Goal: Use online tool/utility: Utilize a website feature to perform a specific function

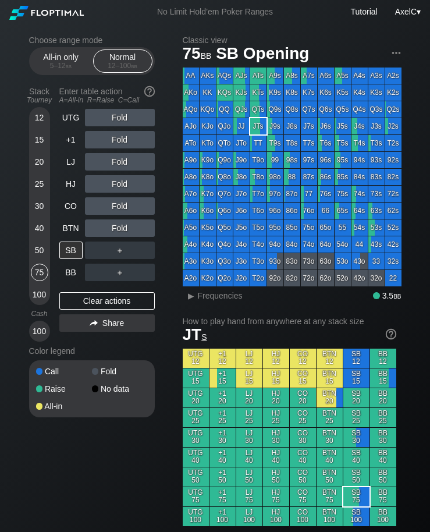
click at [116, 142] on div "Fold" at bounding box center [120, 139] width 70 height 17
click at [41, 161] on div "20" at bounding box center [39, 161] width 17 height 17
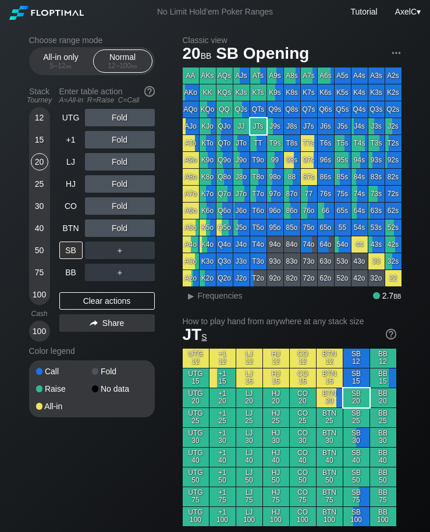
click at [71, 231] on div "BTN" at bounding box center [70, 227] width 23 height 17
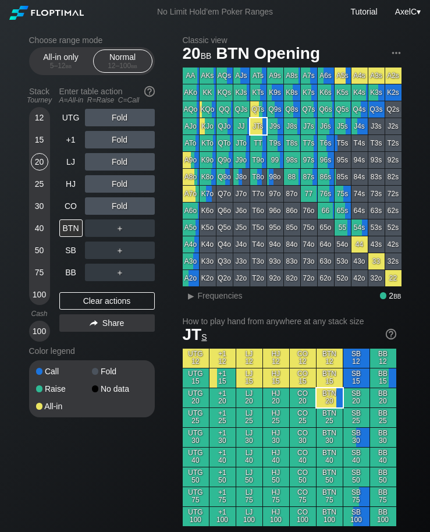
click at [44, 228] on div "40" at bounding box center [39, 227] width 17 height 17
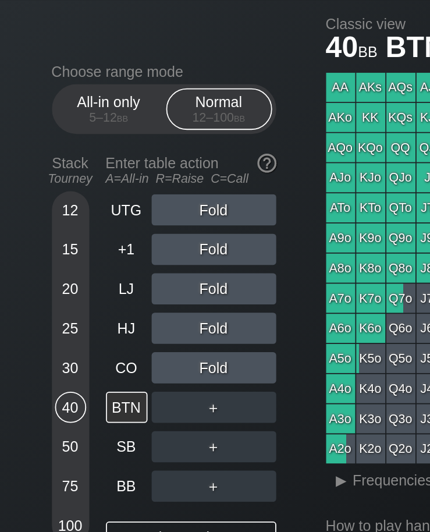
scroll to position [27, 0]
click at [38, 153] on div "20" at bounding box center [39, 161] width 17 height 17
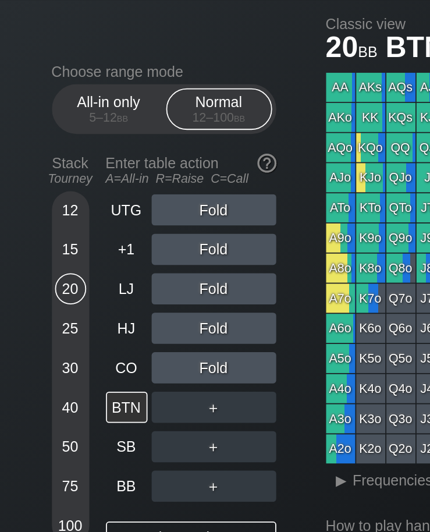
click at [70, 109] on div "UTG" at bounding box center [70, 117] width 23 height 17
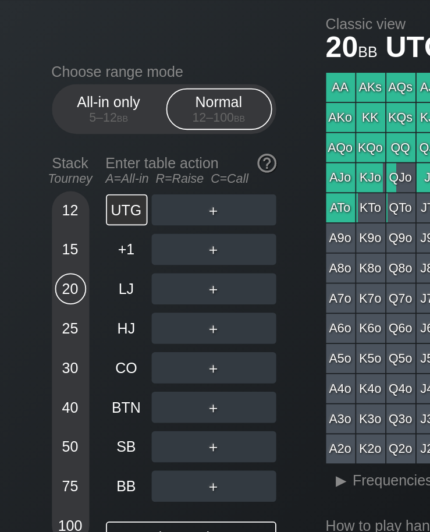
scroll to position [27, 0]
click at [70, 219] on div "BTN" at bounding box center [70, 227] width 23 height 17
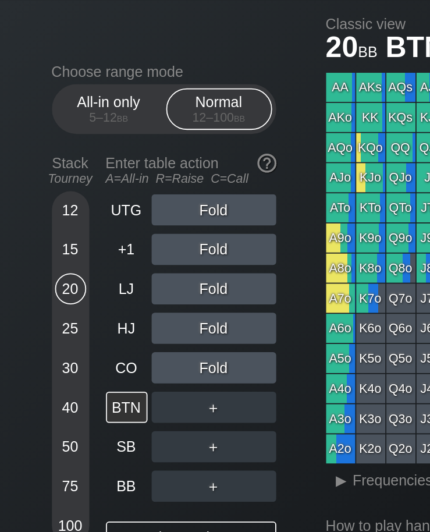
scroll to position [27, 0]
click at [75, 242] on div "SB" at bounding box center [70, 250] width 23 height 17
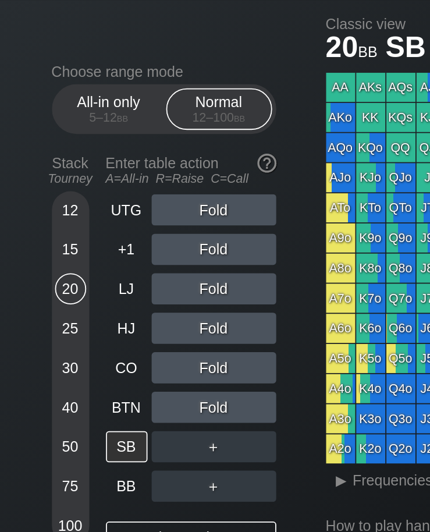
scroll to position [27, 0]
click at [72, 219] on div "BTN" at bounding box center [70, 227] width 23 height 17
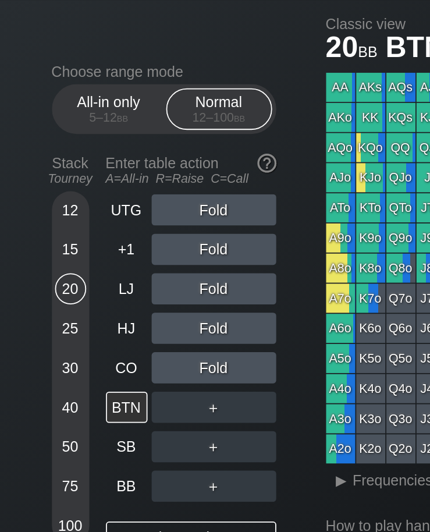
click at [71, 175] on div "HJ" at bounding box center [70, 183] width 23 height 17
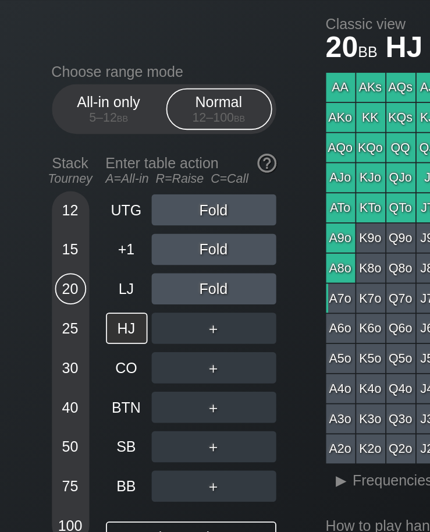
scroll to position [27, 0]
click at [73, 86] on div "Enter table action A=All-in R=Raise C=Call" at bounding box center [106, 95] width 95 height 27
click at [78, 109] on div "UTG" at bounding box center [70, 117] width 23 height 17
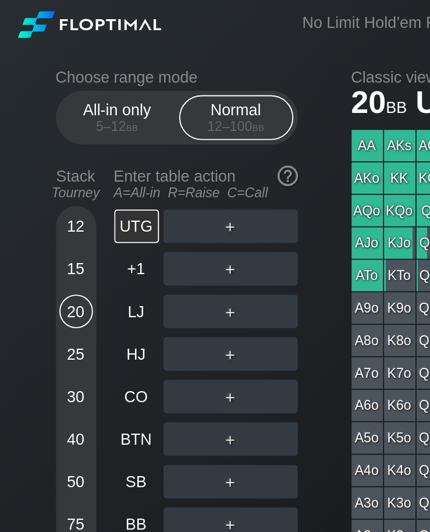
scroll to position [0, 12]
click at [63, 63] on div "All-in only 5 – 12 bb" at bounding box center [61, 61] width 54 height 22
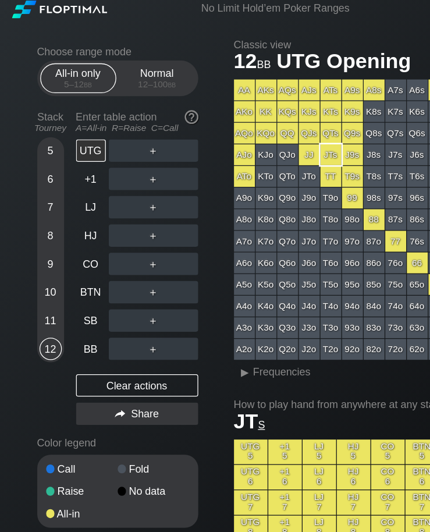
scroll to position [5, 35]
click at [59, 232] on div "BTN" at bounding box center [70, 227] width 23 height 17
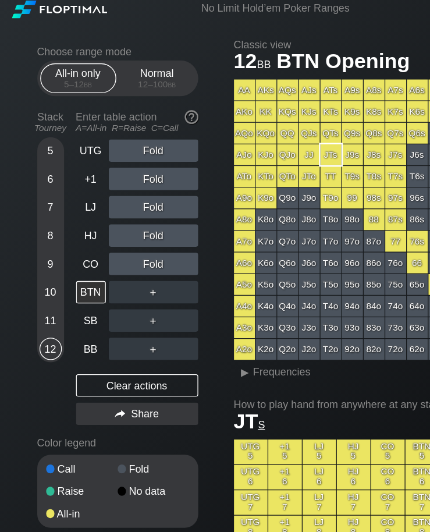
click at [31, 222] on div "10" at bounding box center [39, 227] width 17 height 17
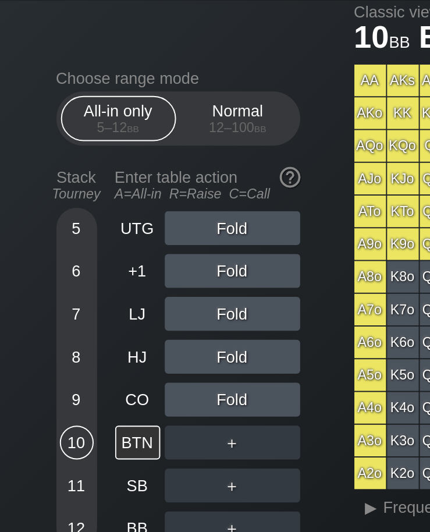
scroll to position [34, 0]
click at [71, 109] on div "UTG" at bounding box center [70, 117] width 23 height 17
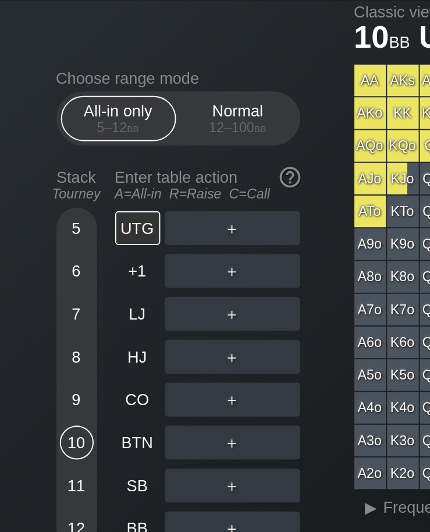
click at [134, 62] on span "bb" at bounding box center [134, 66] width 6 height 8
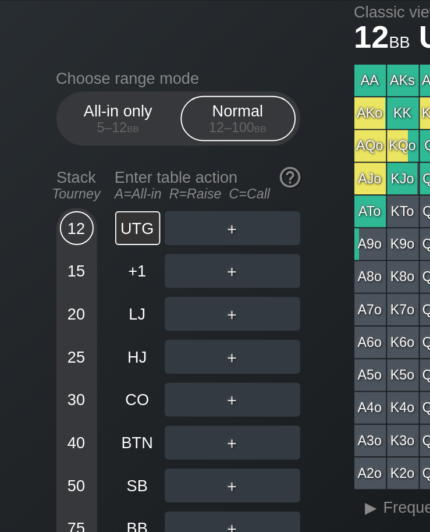
click at [40, 153] on div "20" at bounding box center [39, 161] width 17 height 17
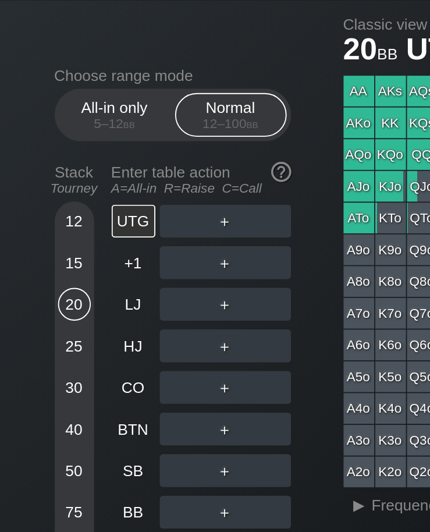
scroll to position [27, 6]
click at [63, 219] on div "BTN" at bounding box center [70, 227] width 23 height 17
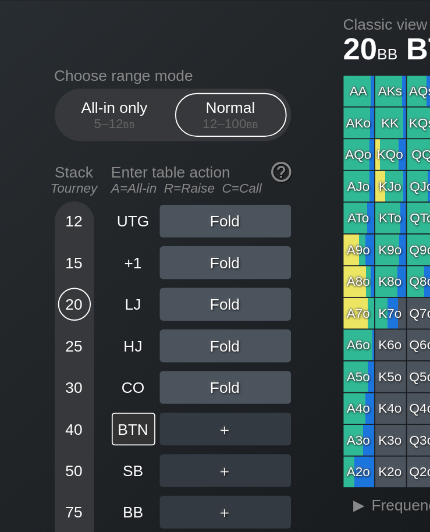
click at [38, 219] on div "40" at bounding box center [39, 227] width 17 height 17
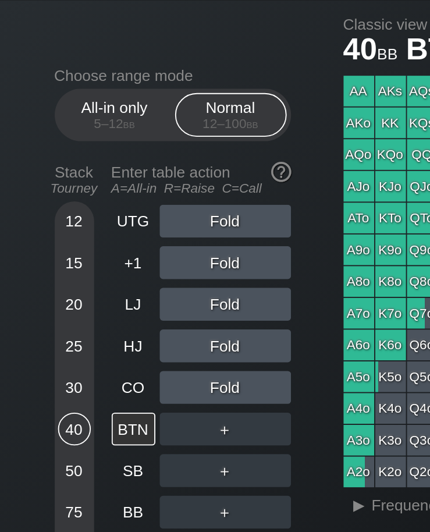
scroll to position [27, 4]
click at [72, 153] on div "LJ" at bounding box center [70, 161] width 23 height 17
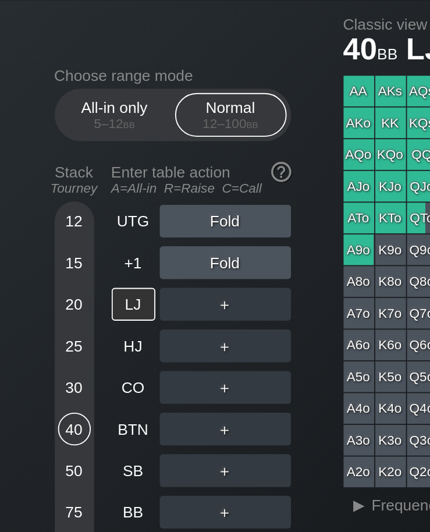
scroll to position [27, 19]
click at [31, 153] on div "20" at bounding box center [39, 161] width 17 height 17
click at [59, 109] on div "UTG" at bounding box center [70, 117] width 23 height 17
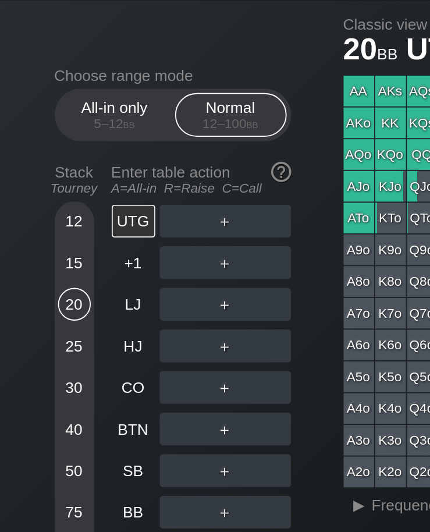
scroll to position [27, 16]
click at [61, 153] on div "LJ" at bounding box center [70, 161] width 23 height 17
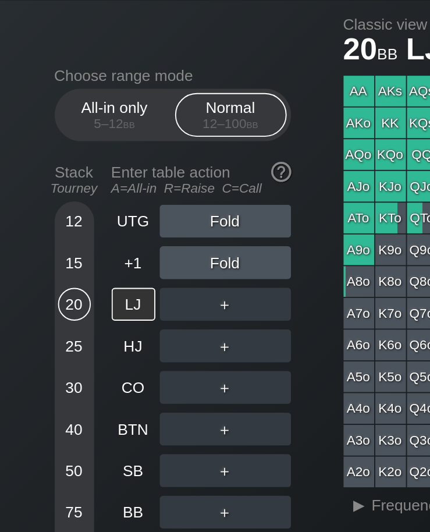
scroll to position [27, 0]
click at [31, 219] on div "40" at bounding box center [39, 230] width 17 height 22
click at [31, 153] on div "20" at bounding box center [39, 161] width 17 height 17
